Goal: Find specific page/section: Find specific page/section

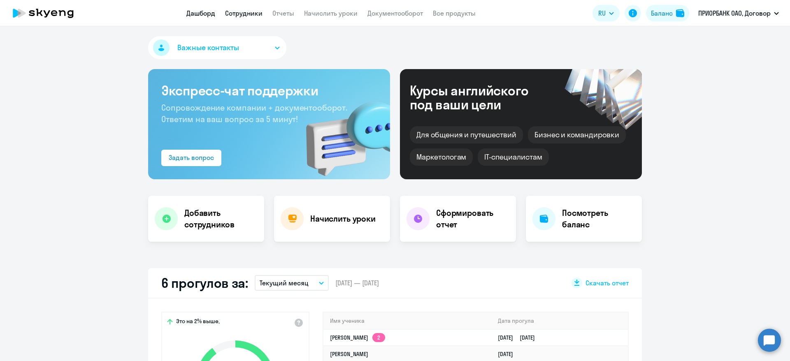
click at [249, 16] on link "Сотрудники" at bounding box center [243, 13] width 37 height 8
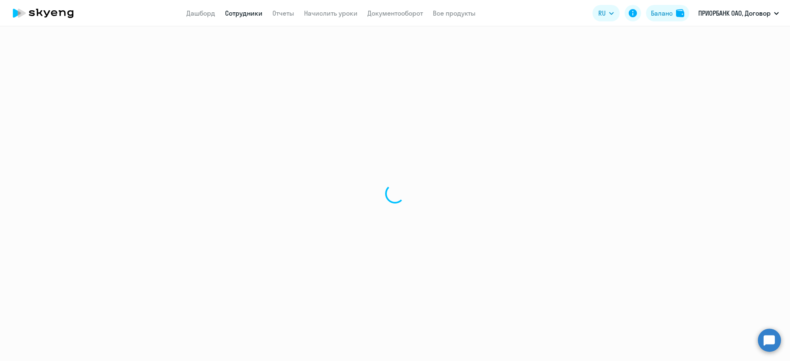
select select "30"
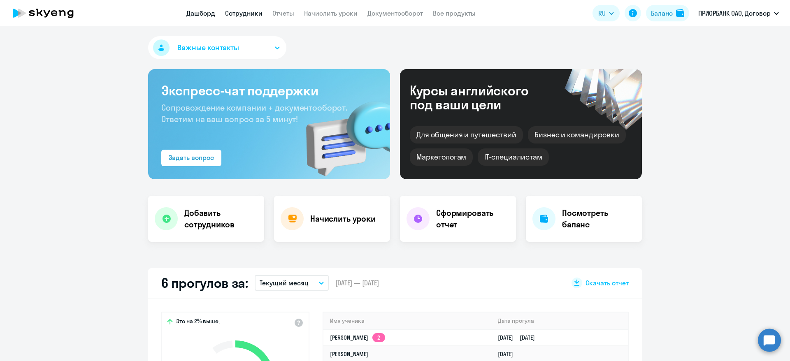
click at [248, 15] on link "Сотрудники" at bounding box center [243, 13] width 37 height 8
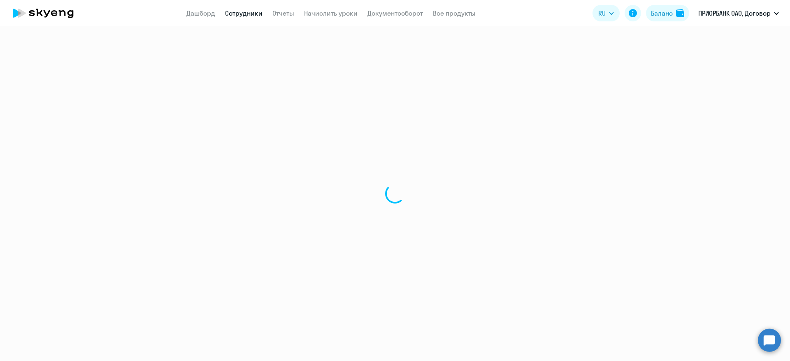
select select "30"
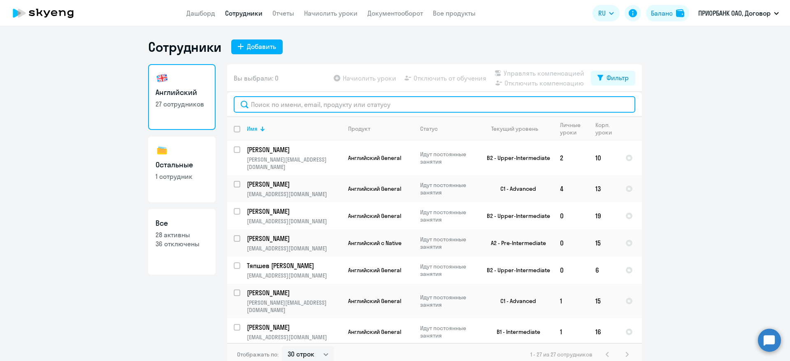
click at [294, 108] on input "text" at bounding box center [434, 104] width 401 height 16
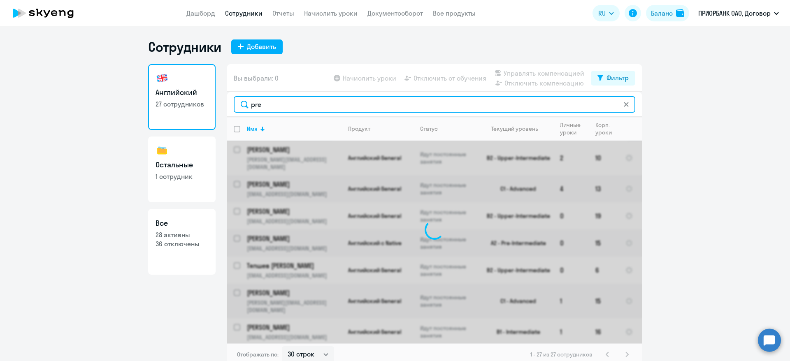
type input "prem"
